Goal: Information Seeking & Learning: Learn about a topic

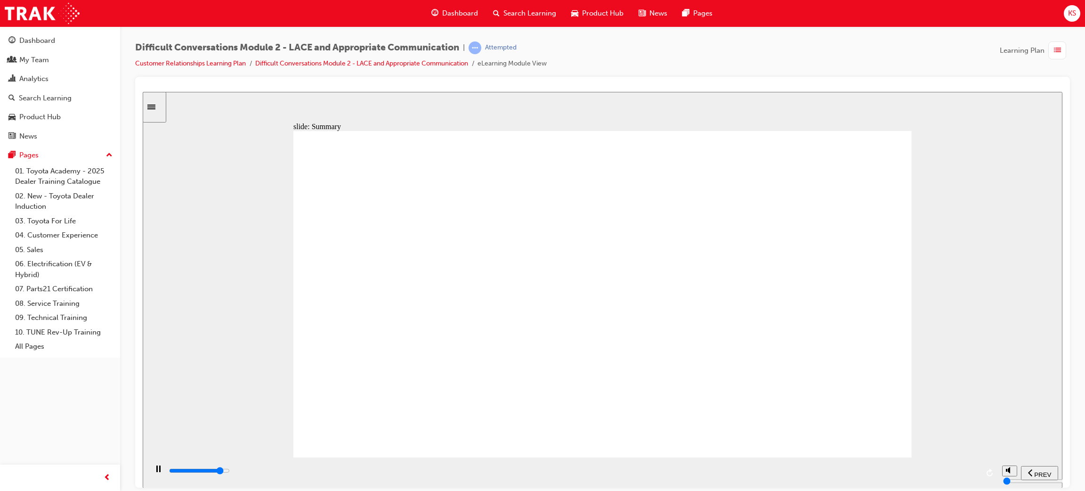
click at [947, 359] on div "slide: Summary Summary Group 1 Oval 1 Line 1 Combining the strategies of LACE a…" at bounding box center [603, 289] width 920 height 396
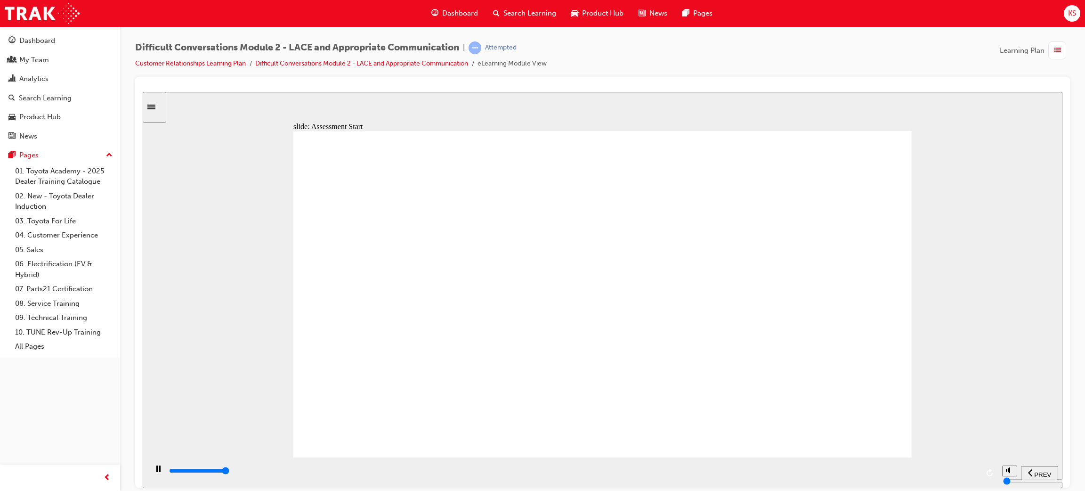
type input "9600"
checkbox input "true"
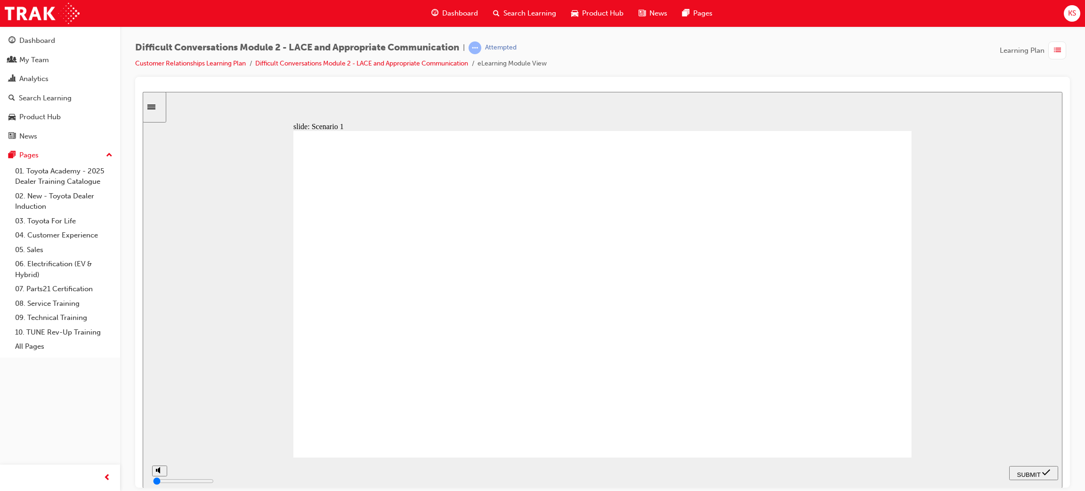
checkbox input "true"
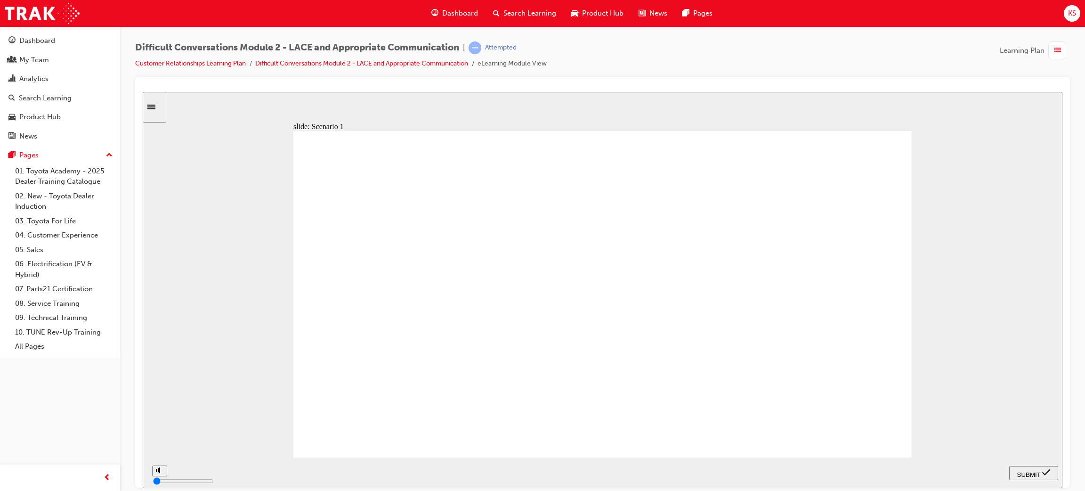
click at [1042, 476] on div "SUBMIT" at bounding box center [1033, 473] width 41 height 10
checkbox input "true"
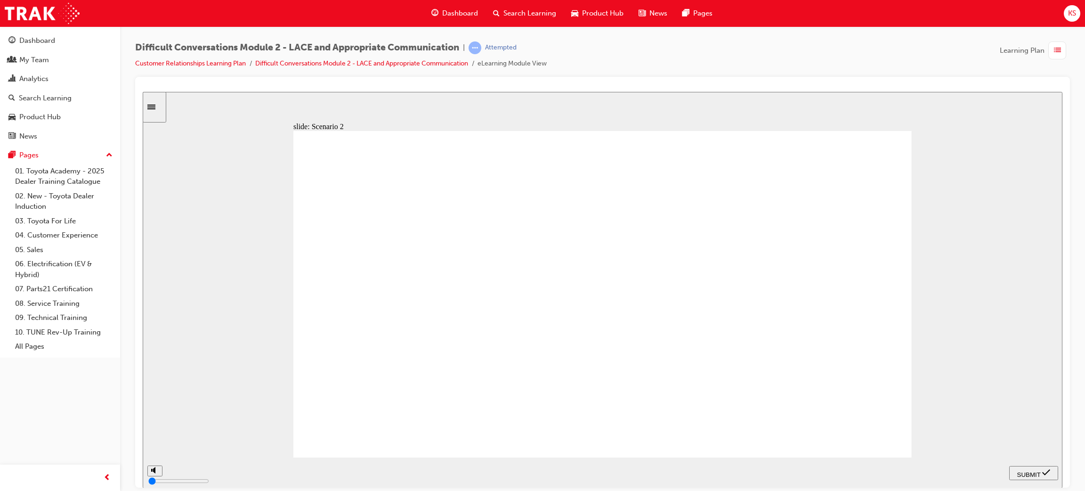
checkbox input "true"
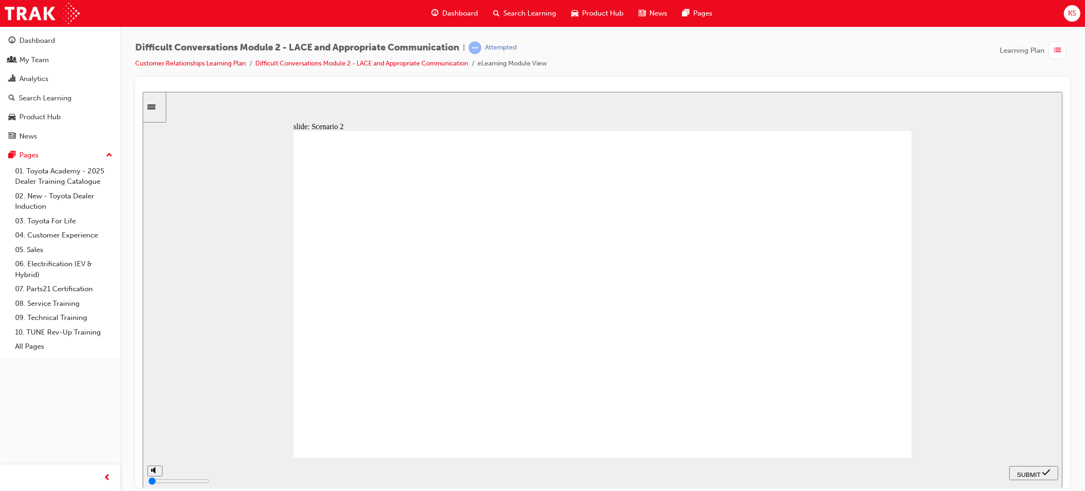
click at [1027, 471] on span "SUBMIT" at bounding box center [1030, 474] width 24 height 7
checkbox input "true"
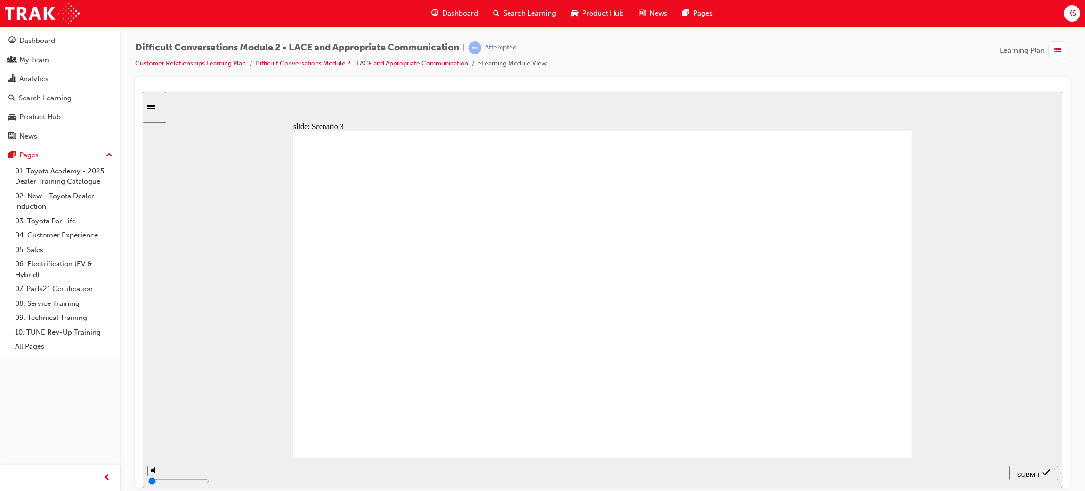
checkbox input "true"
click at [1036, 476] on div "SUBMIT" at bounding box center [1033, 473] width 41 height 10
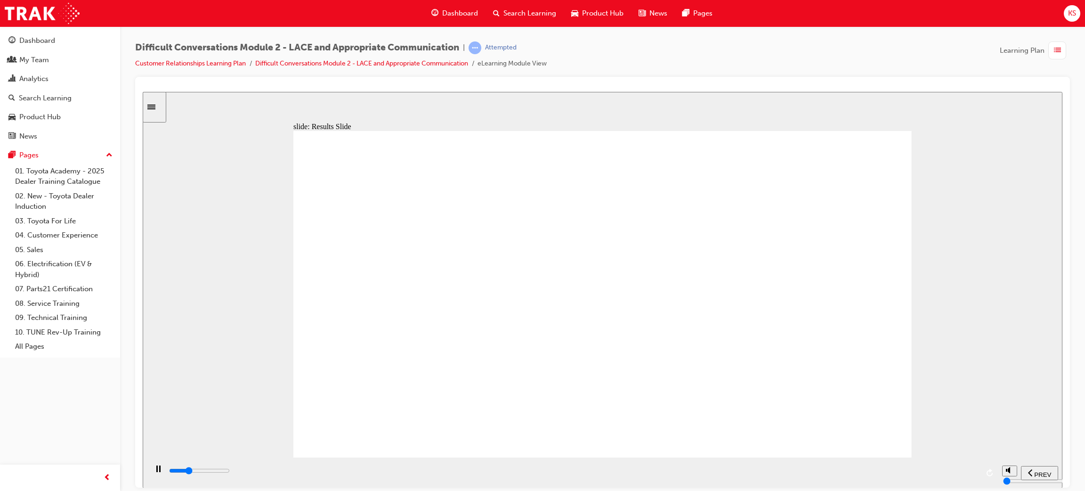
type input "2400"
click at [458, 16] on span "Dashboard" at bounding box center [460, 13] width 36 height 11
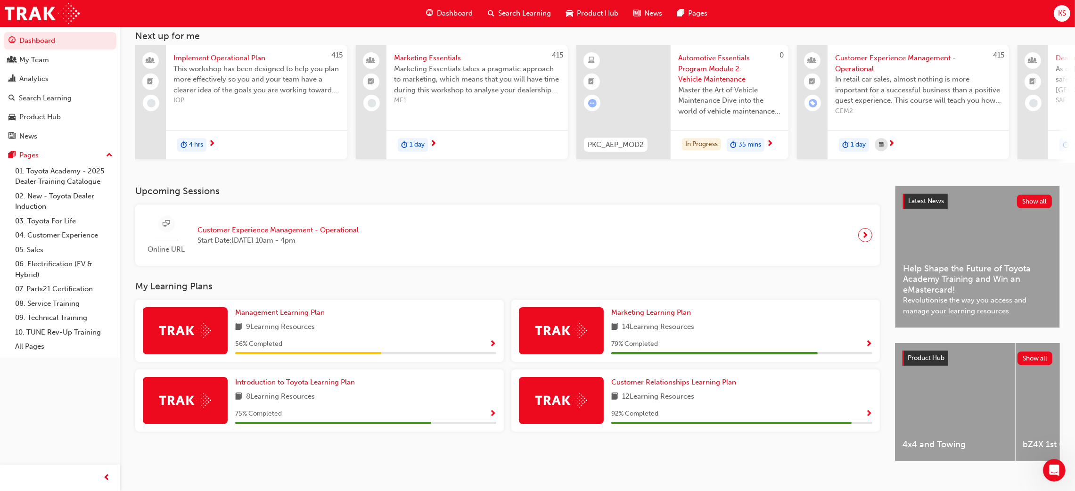
scroll to position [53, 0]
